Goal: Information Seeking & Learning: Check status

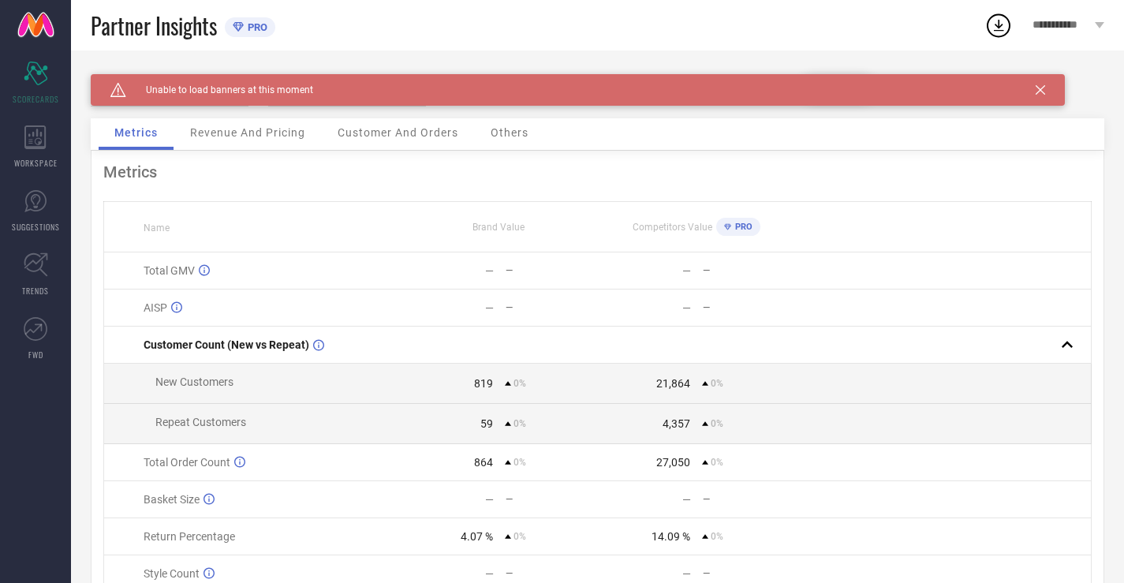
click at [1044, 98] on div "Caution Created with Sketch. Unable to load banners at this moment" at bounding box center [578, 90] width 974 height 32
click at [1039, 86] on icon at bounding box center [1040, 89] width 9 height 9
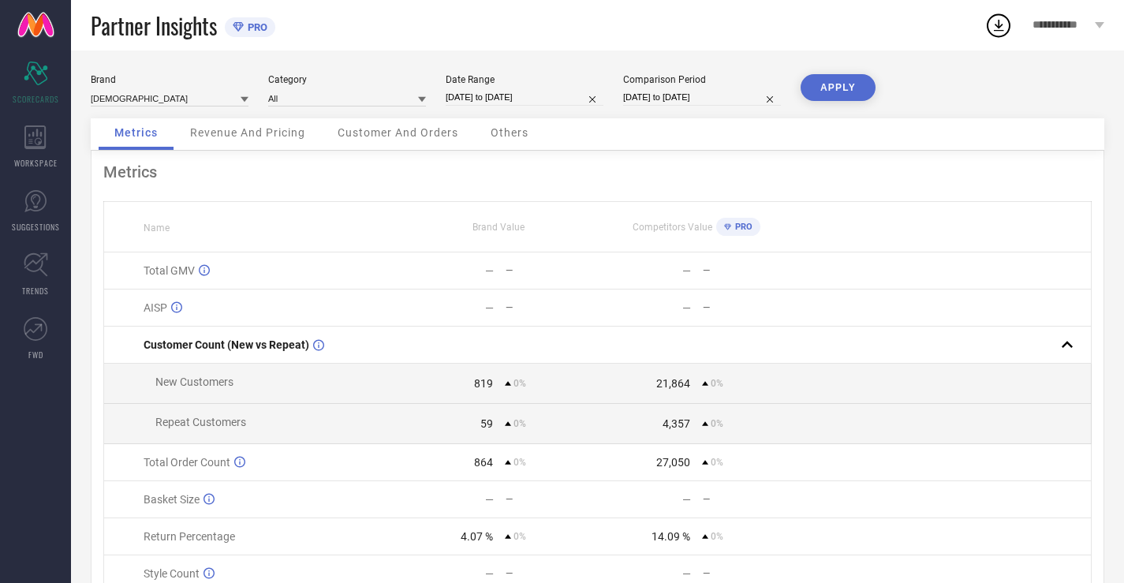
click at [529, 114] on div "Brand INDIANRANG Category All Date Range [DATE] to [DATE] Comparison Period [DA…" at bounding box center [598, 96] width 1014 height 44
click at [518, 93] on input "[DATE] to [DATE]" at bounding box center [525, 97] width 158 height 17
select select "8"
select select "2025"
select select "9"
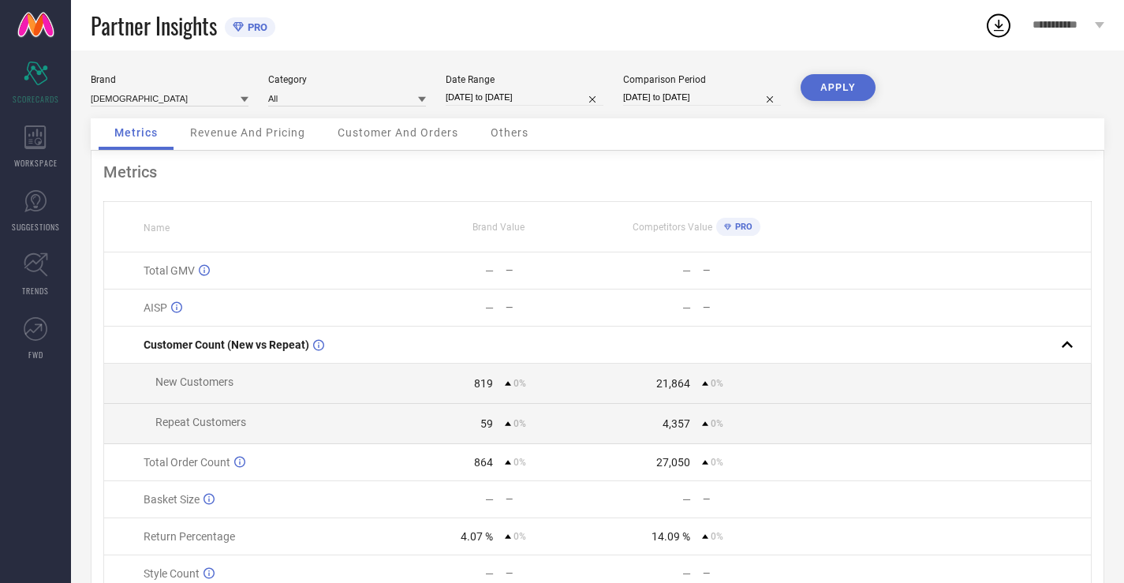
select select "2025"
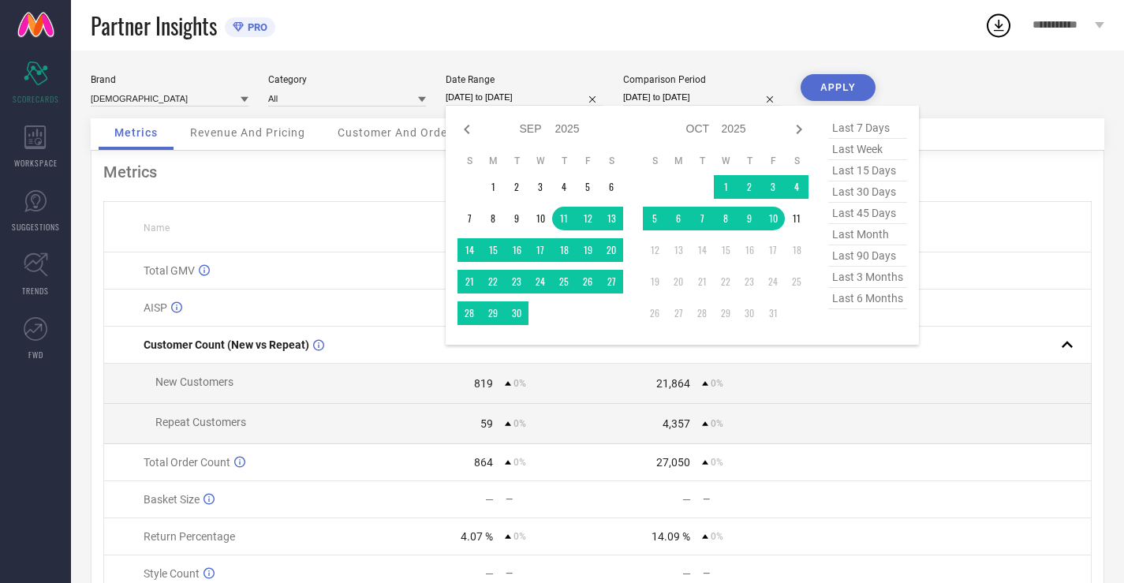
click at [889, 184] on span "last 30 days" at bounding box center [867, 191] width 79 height 21
type input "[DATE] to [DATE]"
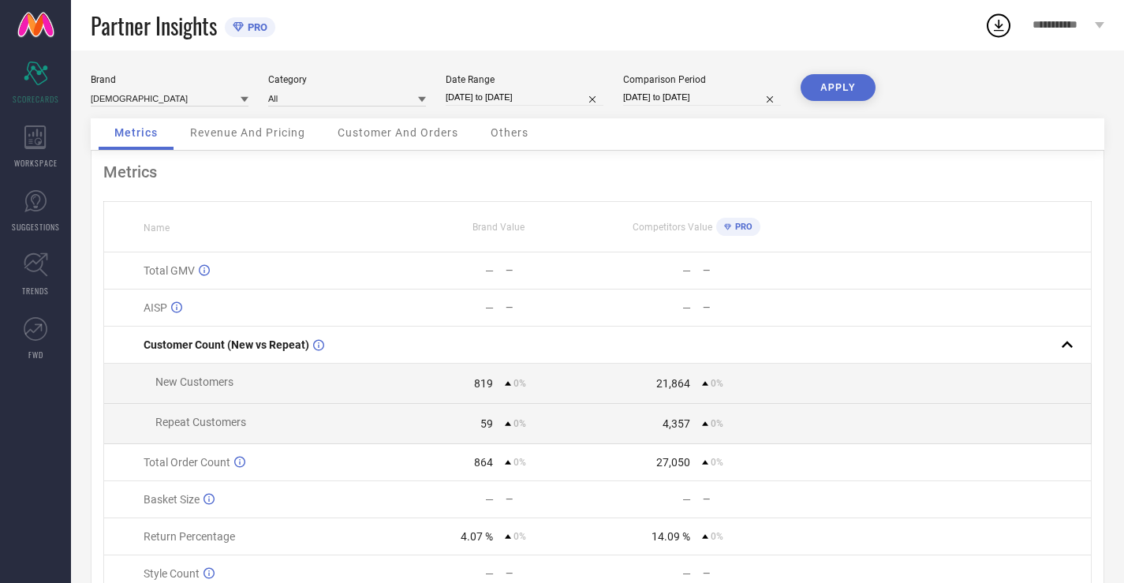
click at [730, 110] on div "Brand INDIANRANG Category All Date Range [DATE] to [DATE] Comparison Period [DA…" at bounding box center [598, 96] width 1014 height 44
select select "8"
select select "2025"
select select "9"
select select "2025"
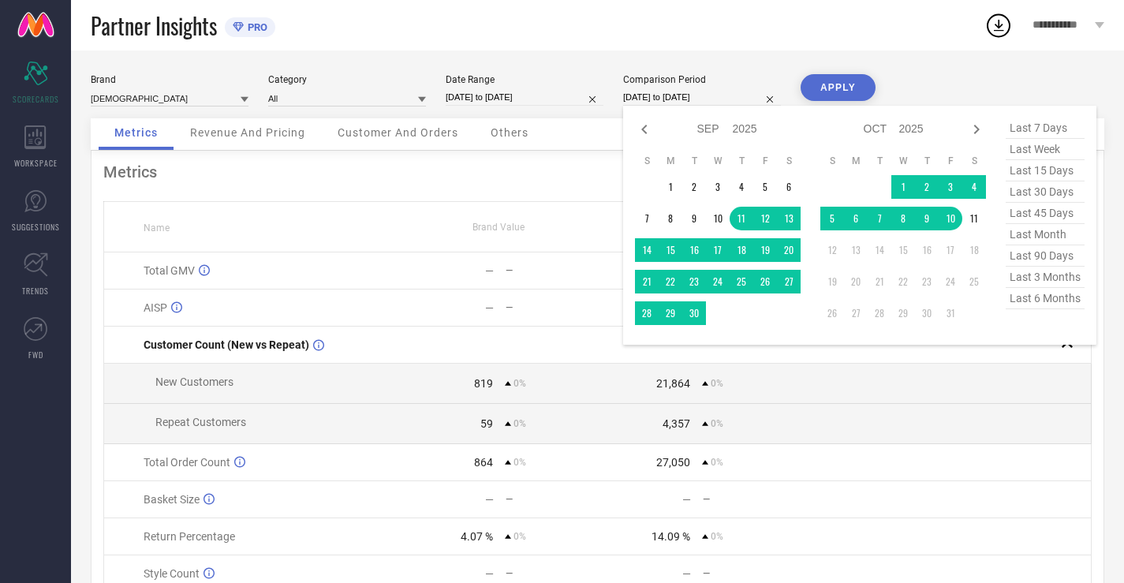
click at [722, 102] on input "[DATE] to [DATE]" at bounding box center [702, 97] width 158 height 17
click at [1053, 196] on span "last 30 days" at bounding box center [1045, 191] width 79 height 21
type input "[DATE] to [DATE]"
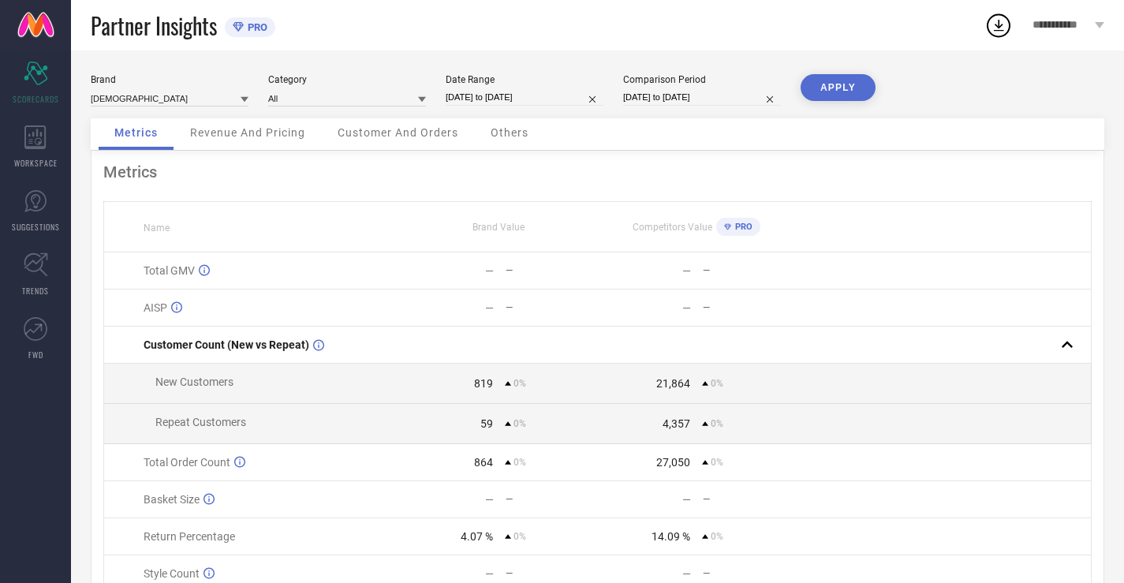
click at [811, 77] on button "APPLY" at bounding box center [838, 87] width 75 height 27
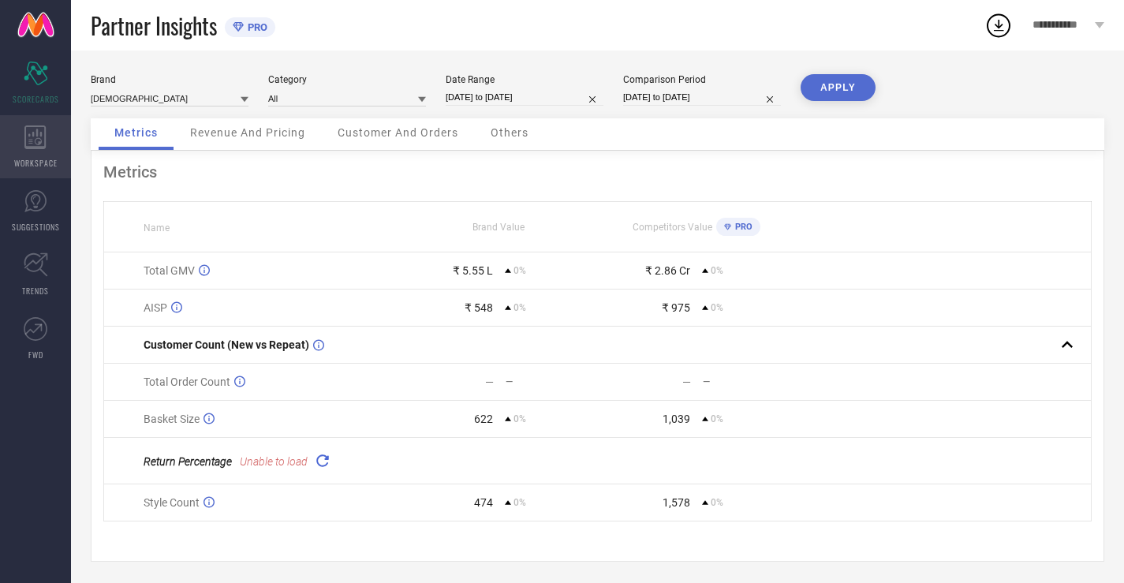
click at [34, 127] on icon at bounding box center [35, 137] width 22 height 24
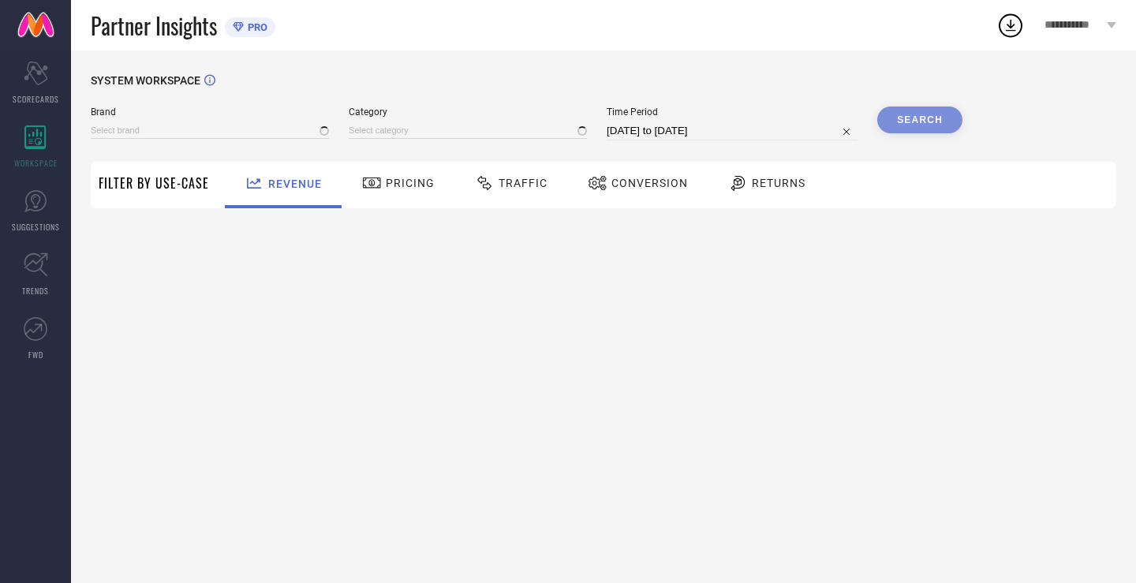
type input "[DEMOGRAPHIC_DATA]"
type input "All"
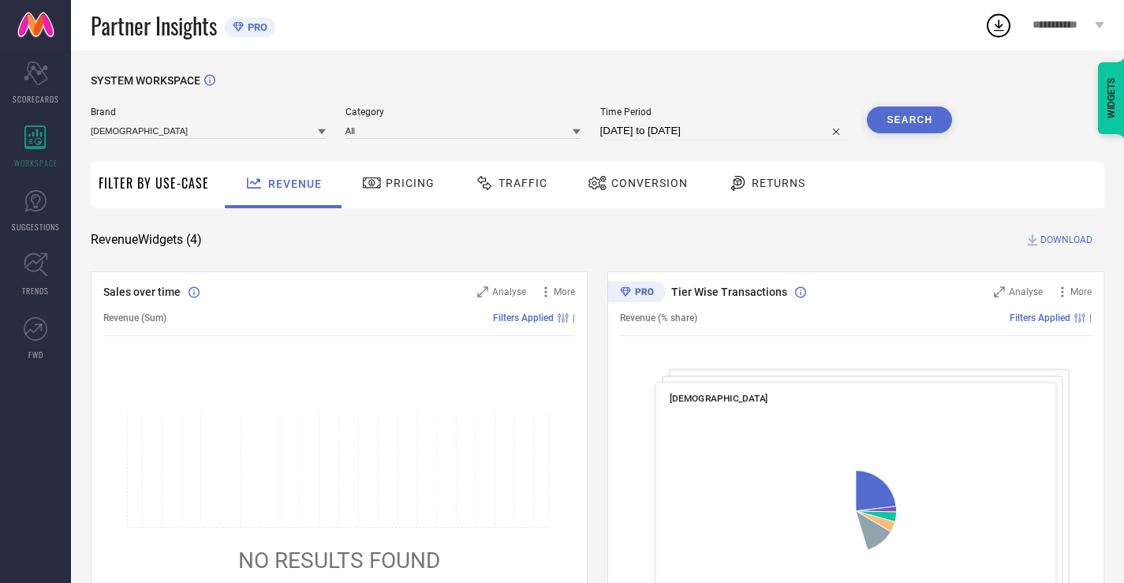
click at [393, 196] on div "Pricing" at bounding box center [398, 183] width 80 height 27
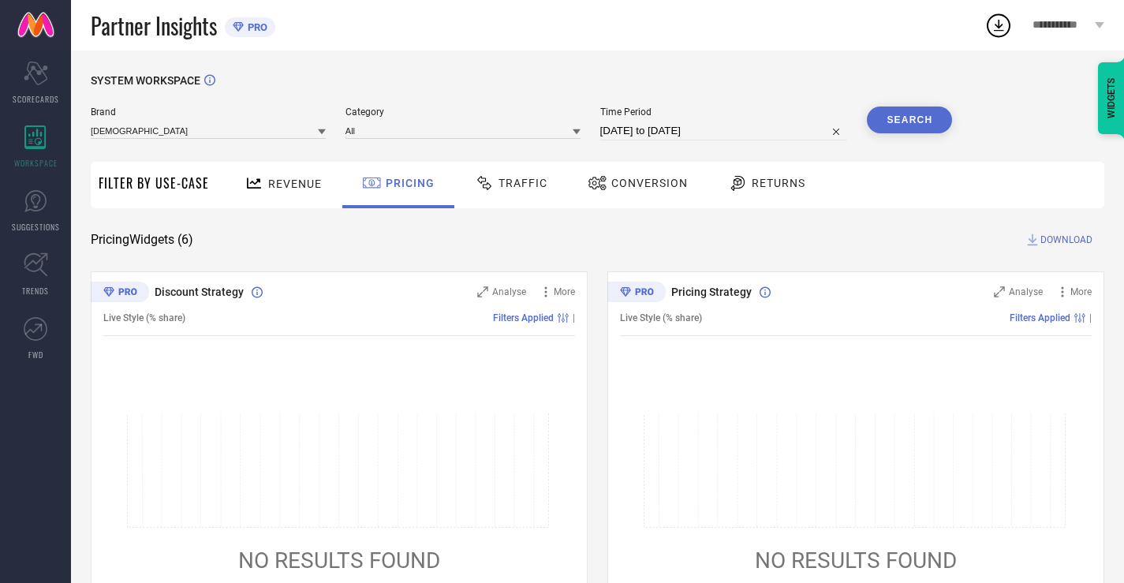
click at [485, 196] on div "Traffic" at bounding box center [511, 183] width 80 height 27
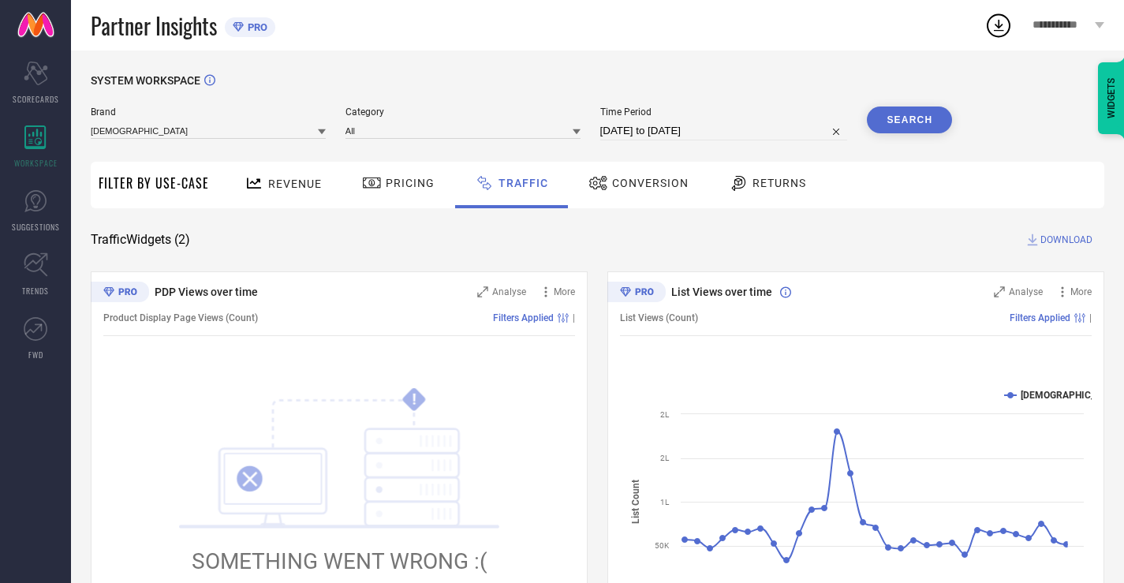
click at [597, 192] on icon at bounding box center [598, 183] width 20 height 19
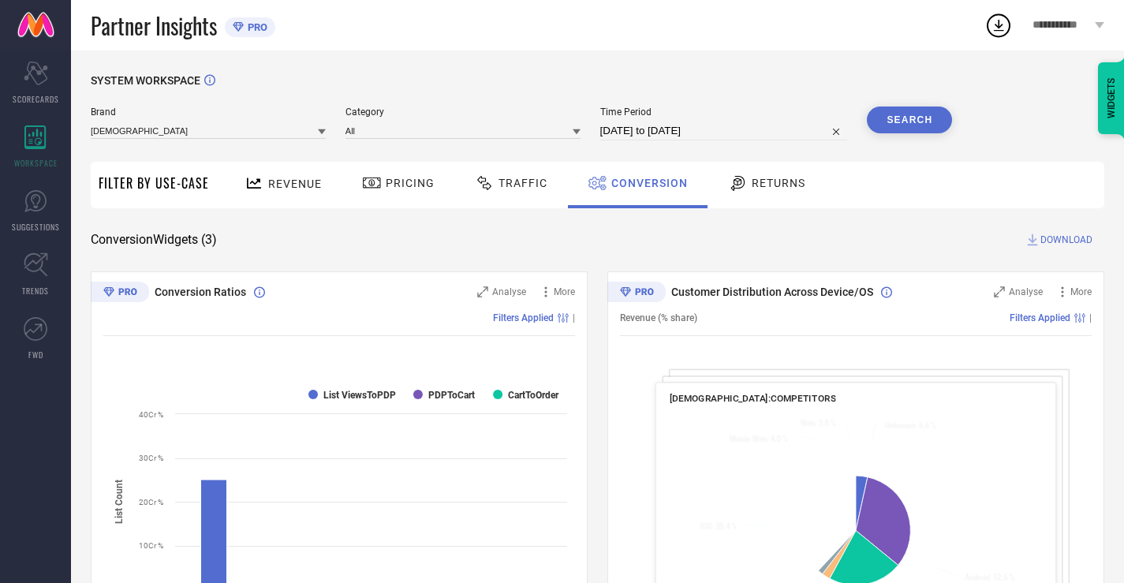
click at [518, 185] on span "Traffic" at bounding box center [523, 183] width 49 height 13
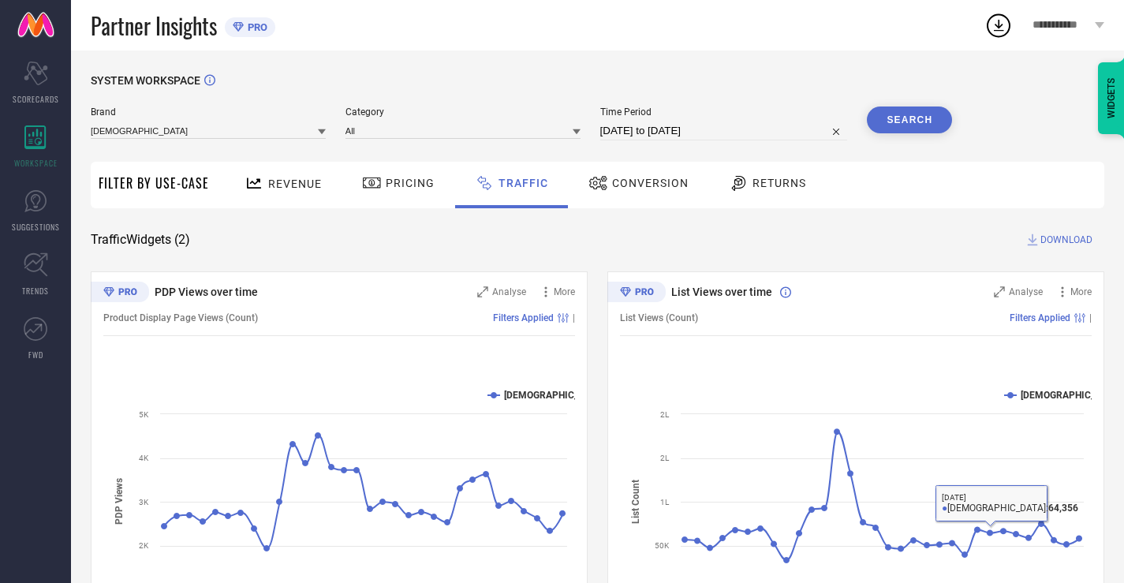
click at [652, 185] on span "Conversion" at bounding box center [650, 183] width 77 height 13
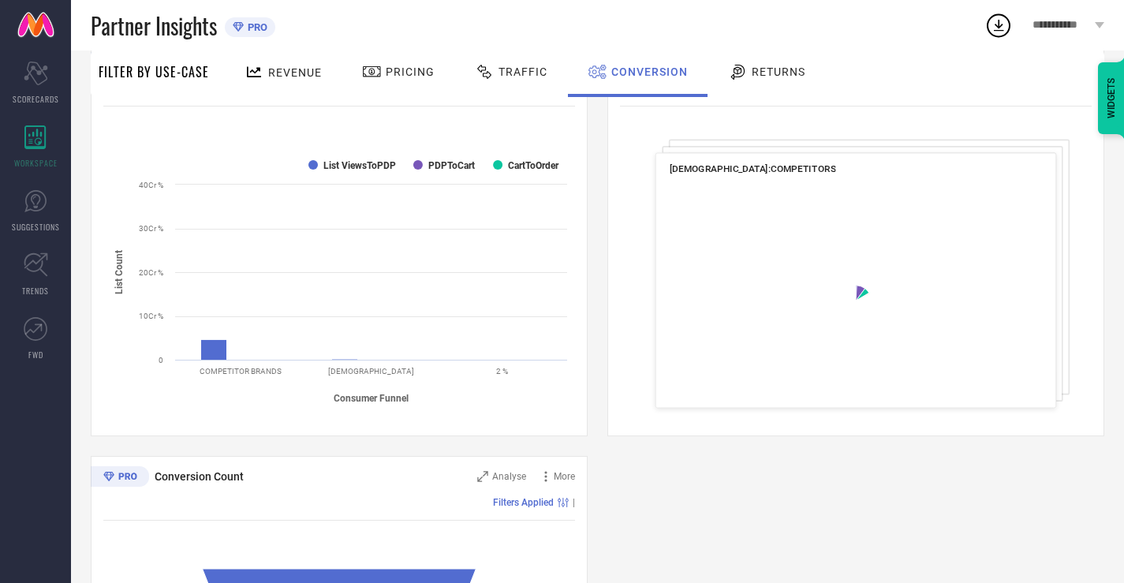
scroll to position [255, 0]
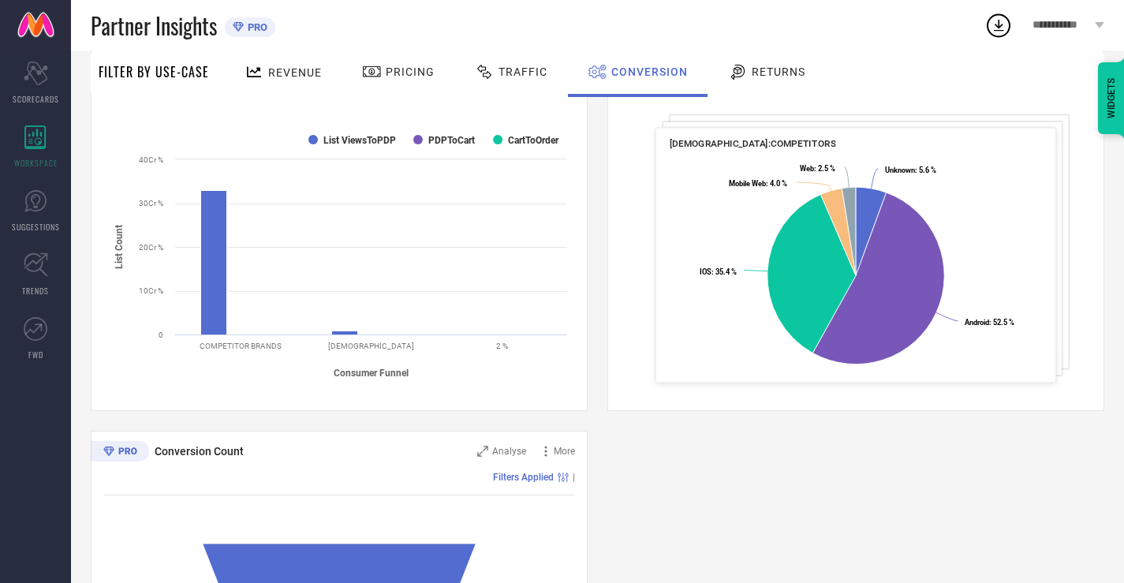
click at [786, 98] on div "Customer Distribution Across Device/OS Analyse More Revenue (% share) Filters A…" at bounding box center [855, 214] width 497 height 394
click at [772, 75] on span "Returns" at bounding box center [779, 71] width 54 height 13
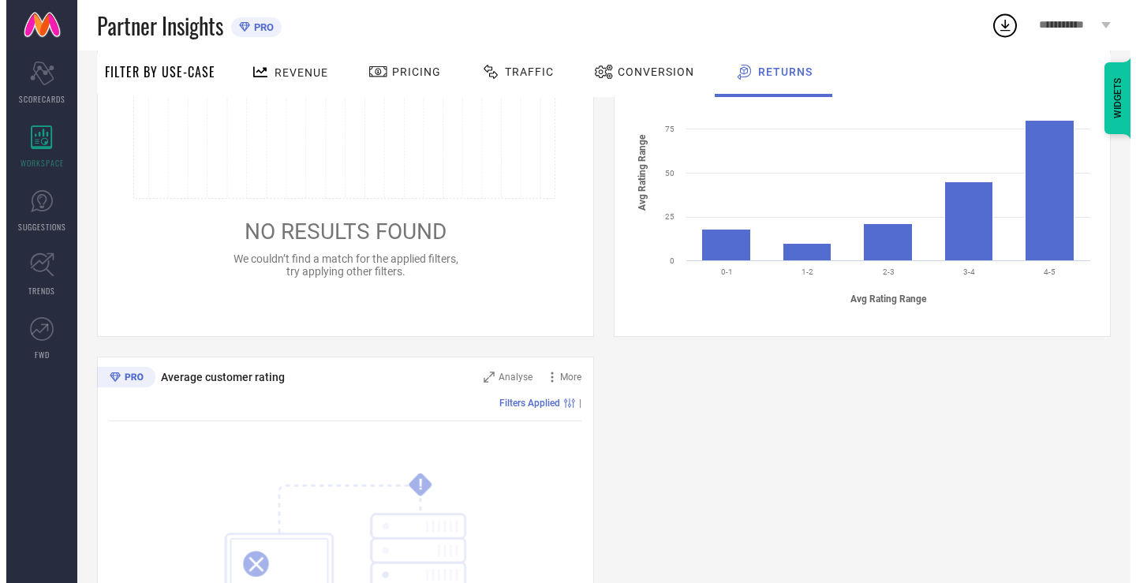
scroll to position [574, 0]
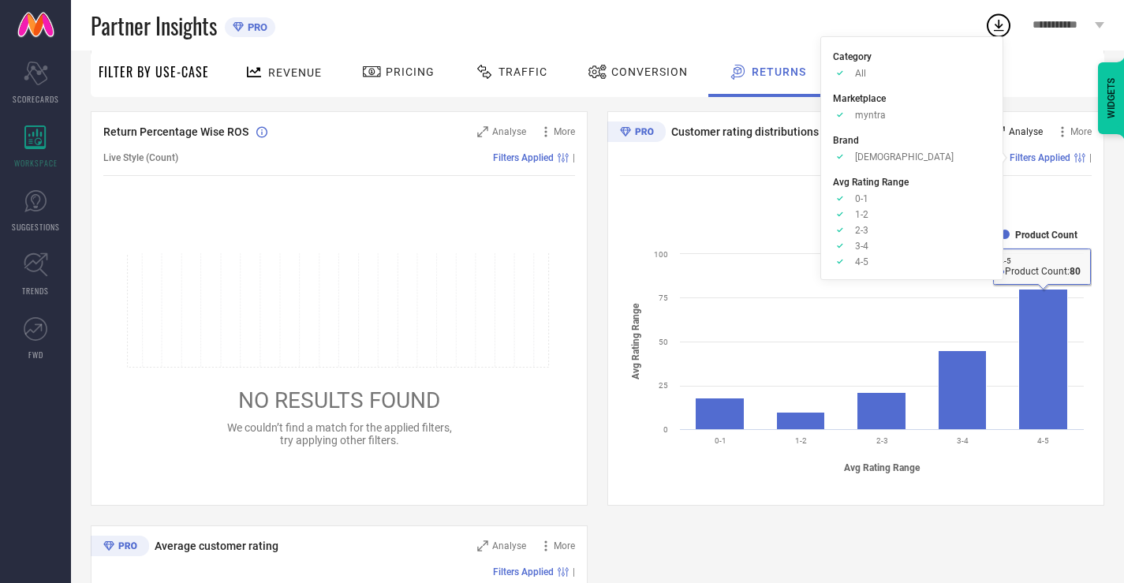
click at [1034, 125] on div "Analyse" at bounding box center [1018, 132] width 49 height 16
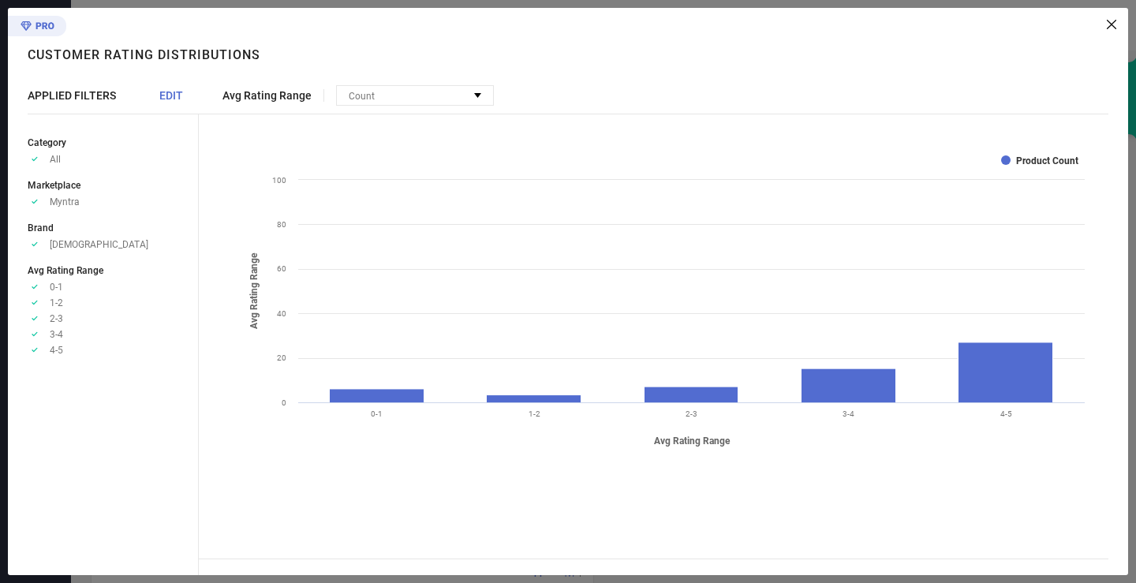
click at [995, 343] on rect at bounding box center [1005, 372] width 95 height 60
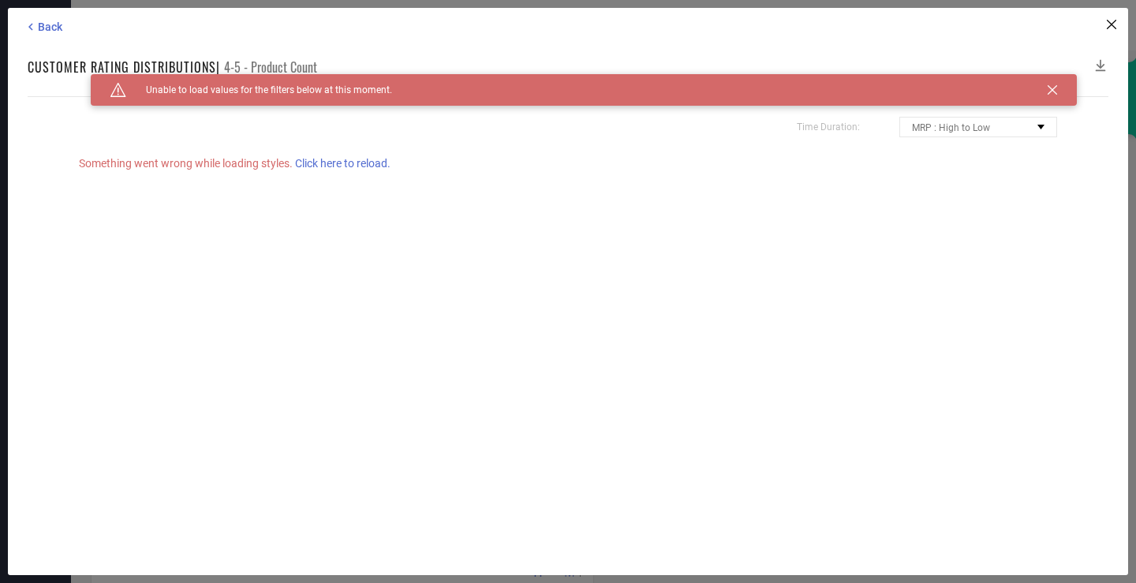
click at [315, 164] on span "Click here to reload." at bounding box center [342, 163] width 95 height 13
click at [315, 164] on div "Time Duration: MRP : High to Low MRP : Low to High Discount : High to Low Disco…" at bounding box center [568, 335] width 1081 height 479
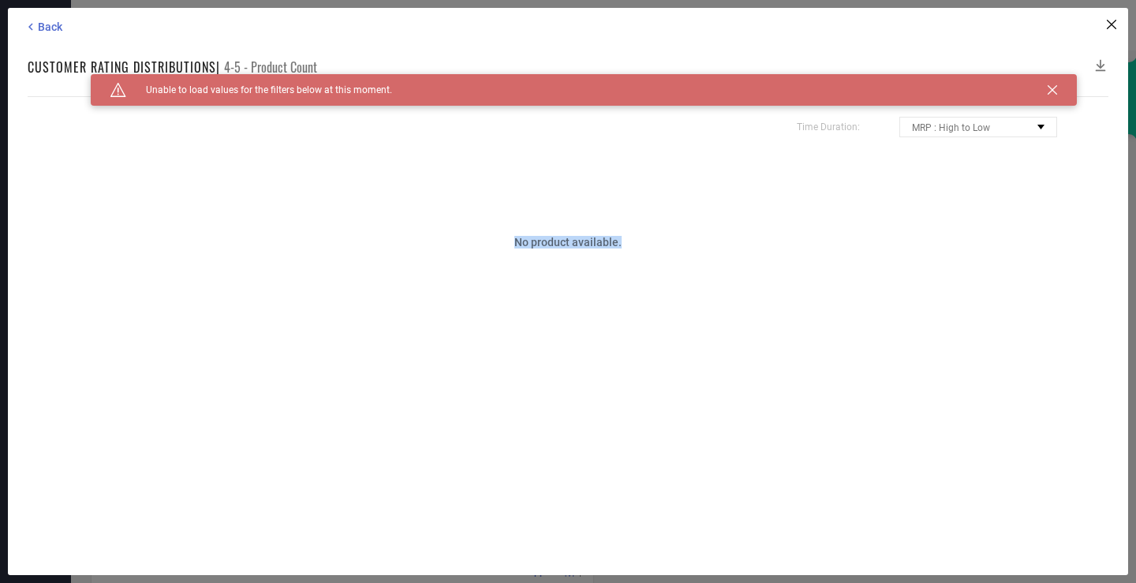
click at [315, 164] on div "Time Duration: MRP : High to Low MRP : Low to High Discount : High to Low Disco…" at bounding box center [568, 335] width 1081 height 479
